Goal: Information Seeking & Learning: Learn about a topic

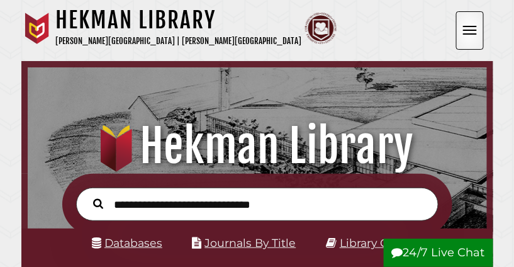
scroll to position [151, 453]
drag, startPoint x: 0, startPoint y: 0, endPoint x: 133, endPoint y: 201, distance: 241.1
click at [133, 201] on input "text" at bounding box center [257, 203] width 362 height 33
type input "**********"
click at [87, 195] on button "Search" at bounding box center [98, 203] width 23 height 16
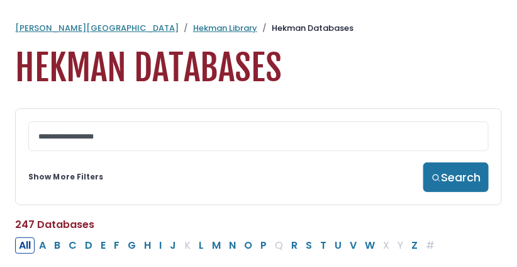
click at [57, 25] on link "[PERSON_NAME][GEOGRAPHIC_DATA]" at bounding box center [97, 28] width 164 height 12
click at [257, 31] on li "Hekman Databases" at bounding box center [305, 28] width 96 height 13
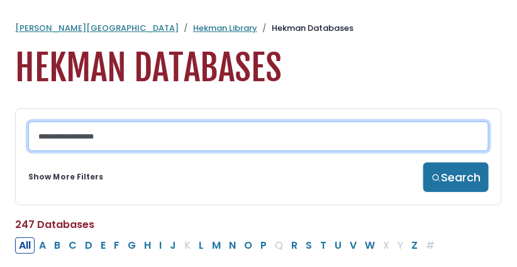
click at [67, 143] on input "Search database by title or keyword" at bounding box center [258, 136] width 460 height 30
type input "**********"
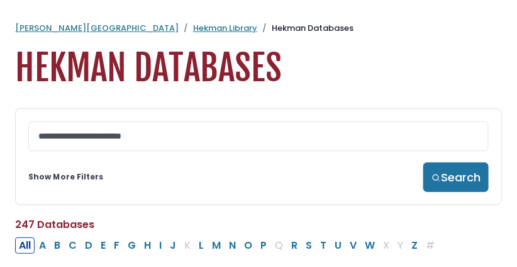
click at [459, 175] on button "Search" at bounding box center [455, 177] width 65 height 30
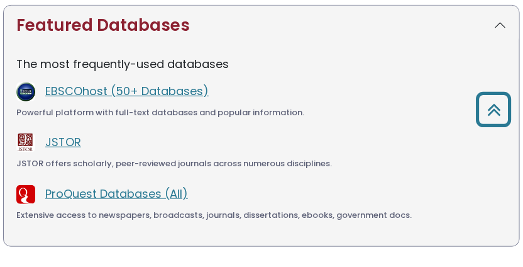
scroll to position [9, 0]
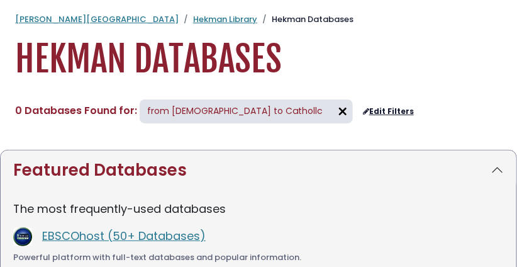
click at [363, 109] on link "Edit Filters" at bounding box center [388, 111] width 51 height 9
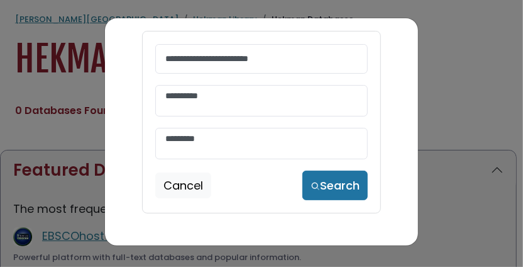
click at [194, 102] on textarea "Search" at bounding box center [261, 97] width 192 height 13
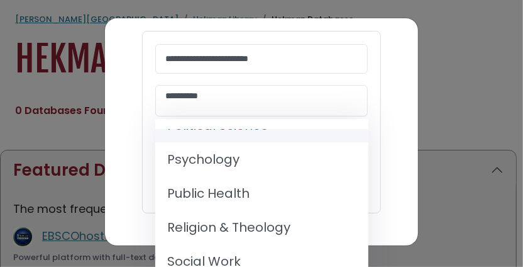
scroll to position [1162, 0]
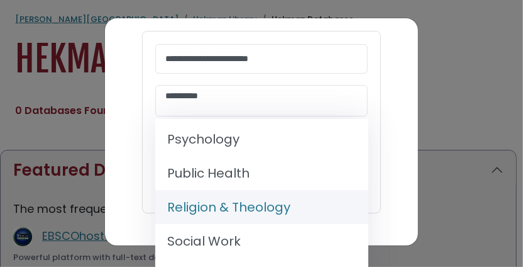
select select "*****"
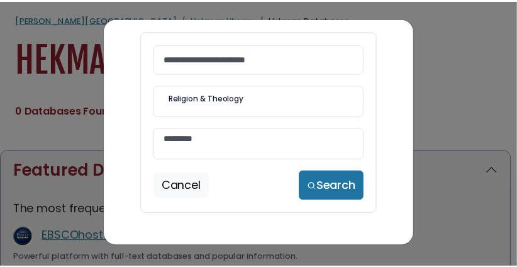
scroll to position [569, 0]
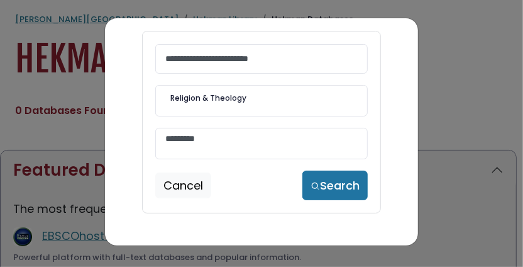
click at [333, 182] on button "Search" at bounding box center [335, 185] width 65 height 30
select select "Database Vendors Filter"
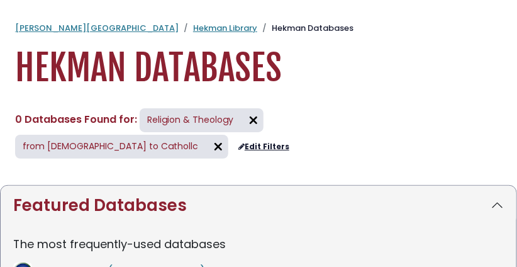
click at [48, 30] on link "[PERSON_NAME][GEOGRAPHIC_DATA]" at bounding box center [97, 28] width 164 height 12
click at [193, 26] on link "Hekman Library" at bounding box center [225, 28] width 64 height 12
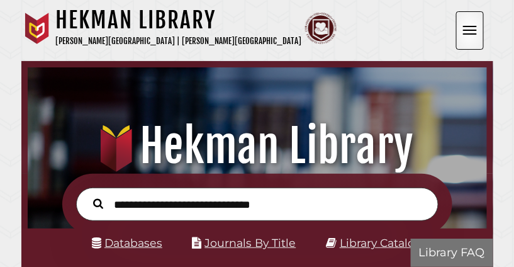
scroll to position [151, 453]
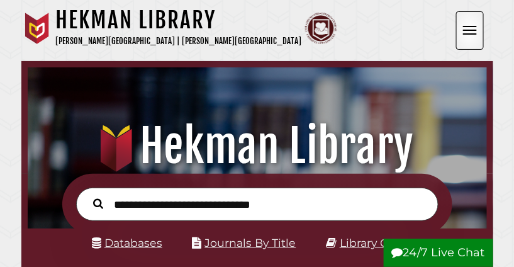
click at [131, 204] on input "text" at bounding box center [257, 203] width 362 height 33
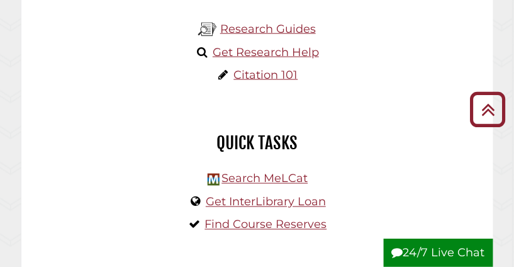
scroll to position [377, 0]
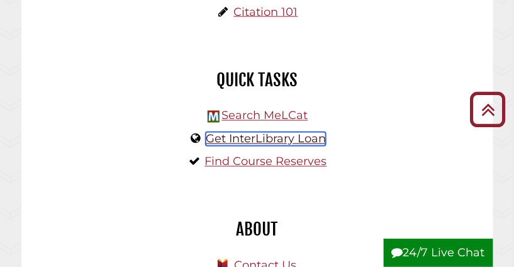
click at [231, 139] on link "Get InterLibrary Loan" at bounding box center [266, 139] width 120 height 14
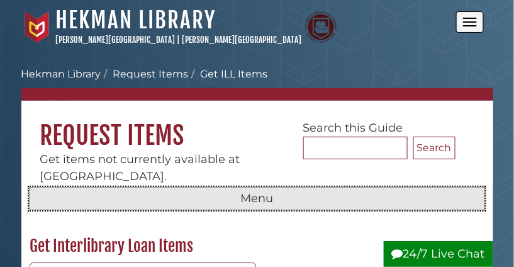
click at [72, 195] on button "Menu" at bounding box center [257, 199] width 456 height 24
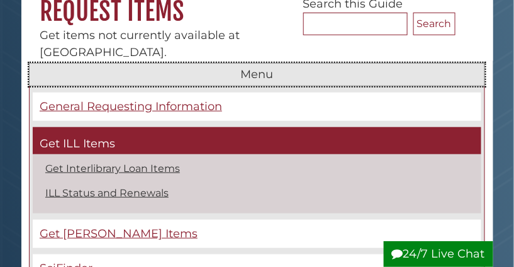
scroll to position [126, 0]
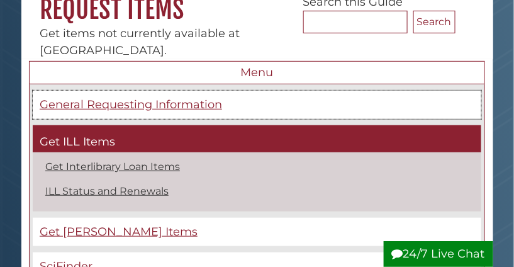
click at [126, 105] on span "General Requesting Information" at bounding box center [131, 104] width 182 height 14
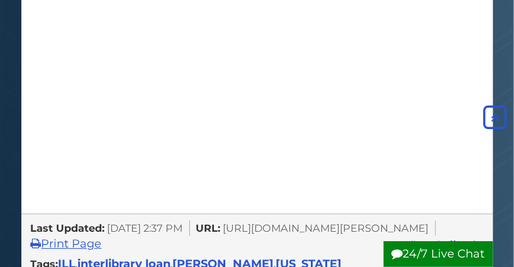
scroll to position [1573, 0]
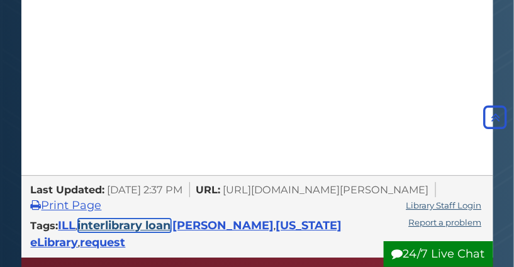
click at [140, 218] on link "interlibrary loan" at bounding box center [124, 225] width 93 height 14
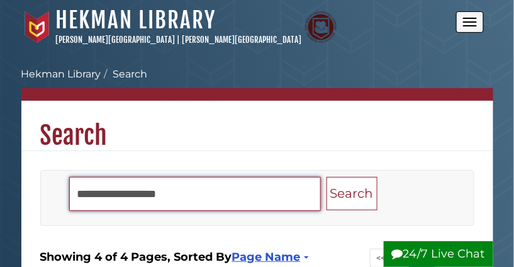
click at [111, 192] on input "Search" at bounding box center [195, 194] width 252 height 34
type input "*"
type input "**********"
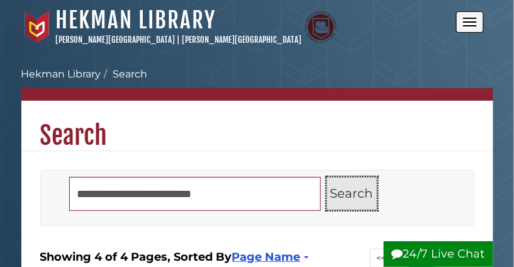
click at [355, 189] on button "Search" at bounding box center [351, 193] width 51 height 33
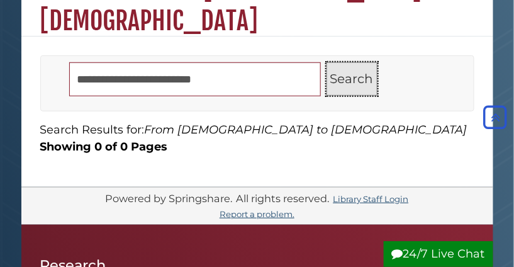
scroll to position [126, 0]
